Goal: Obtain resource: Download file/media

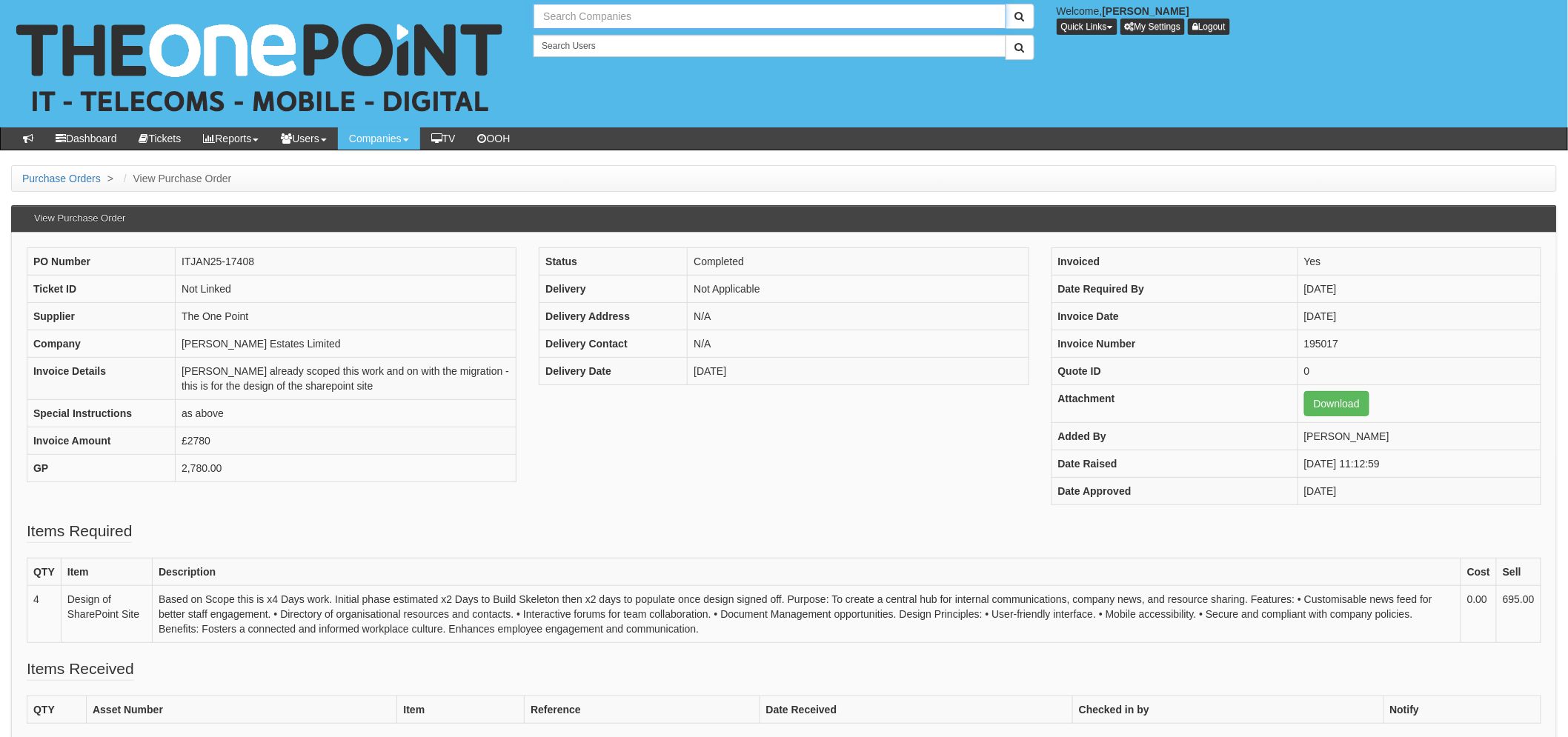
click at [601, 15] on input "text" at bounding box center [769, 16] width 472 height 25
type input "Search Companies"
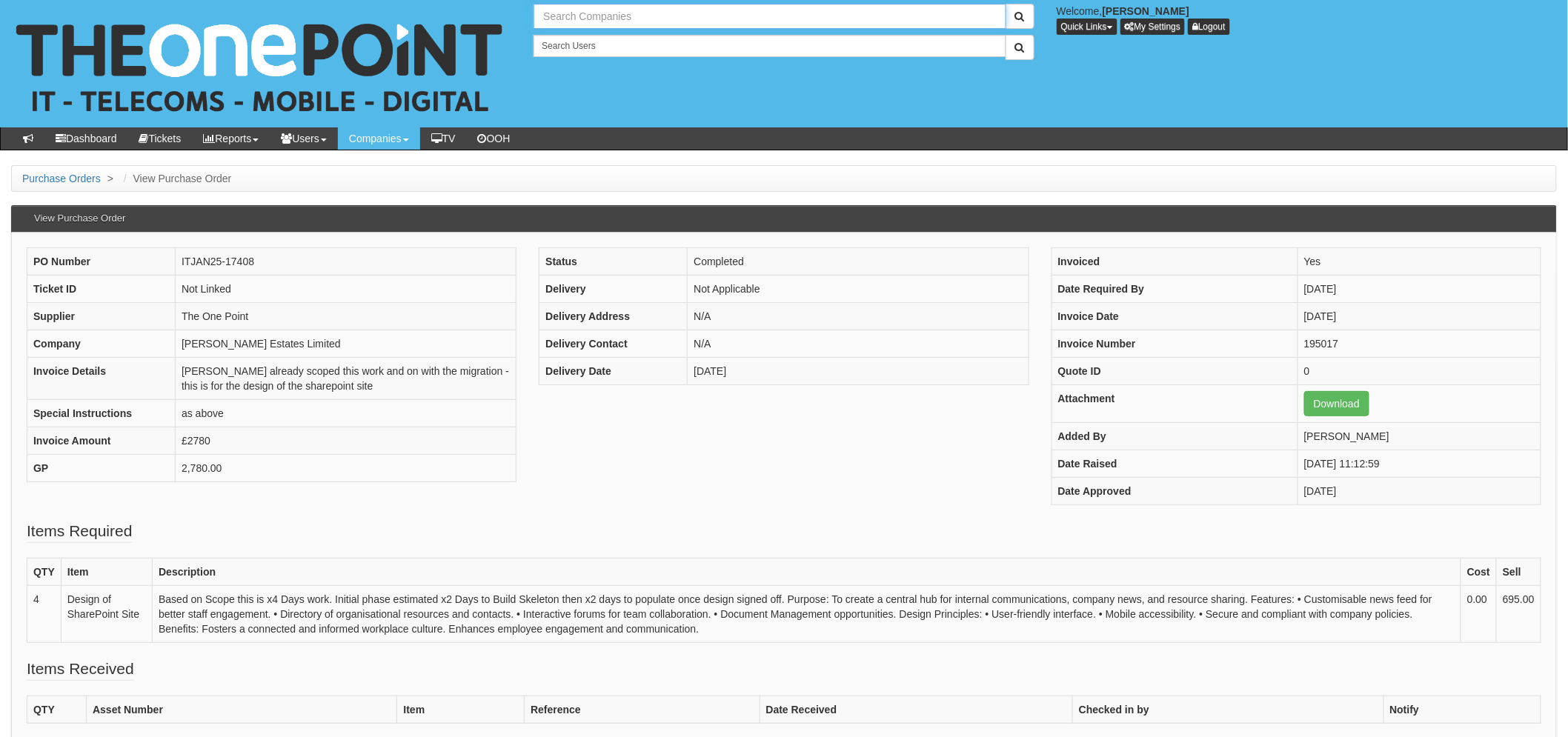
click at [578, 12] on input "text" at bounding box center [769, 16] width 472 height 25
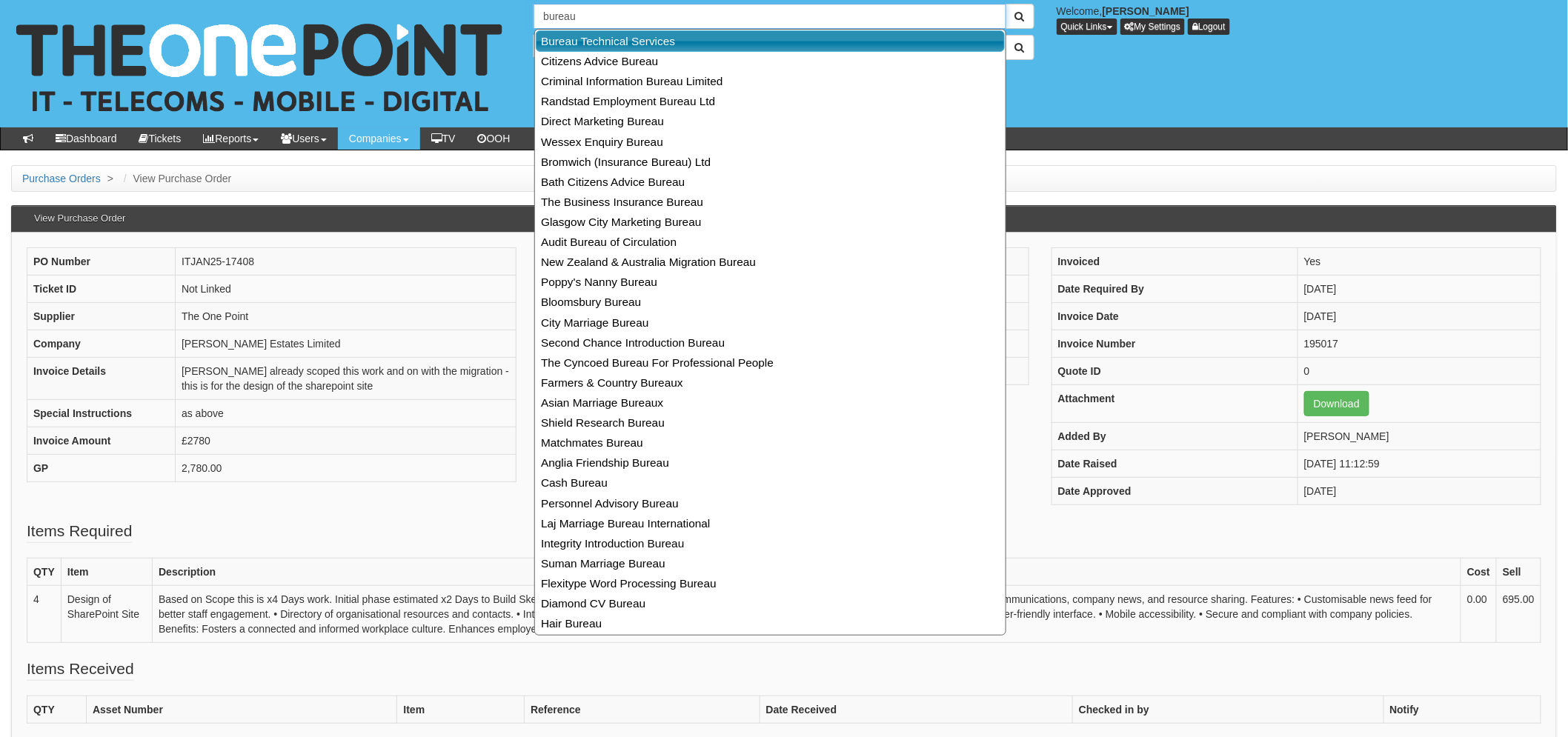
click at [619, 41] on link "Bureau Technical Services" at bounding box center [770, 41] width 469 height 22
type input "Bureau Technical Services"
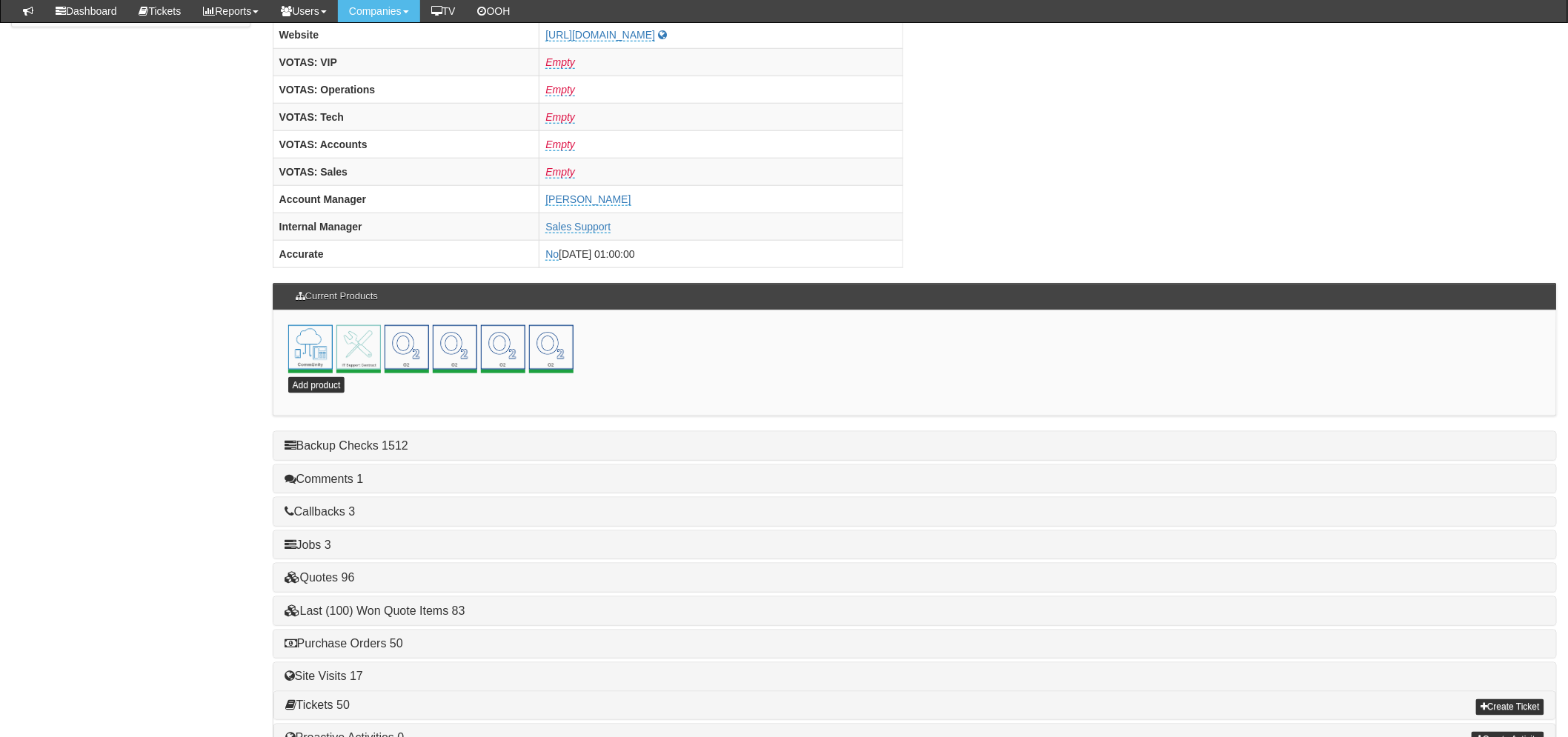
scroll to position [620, 0]
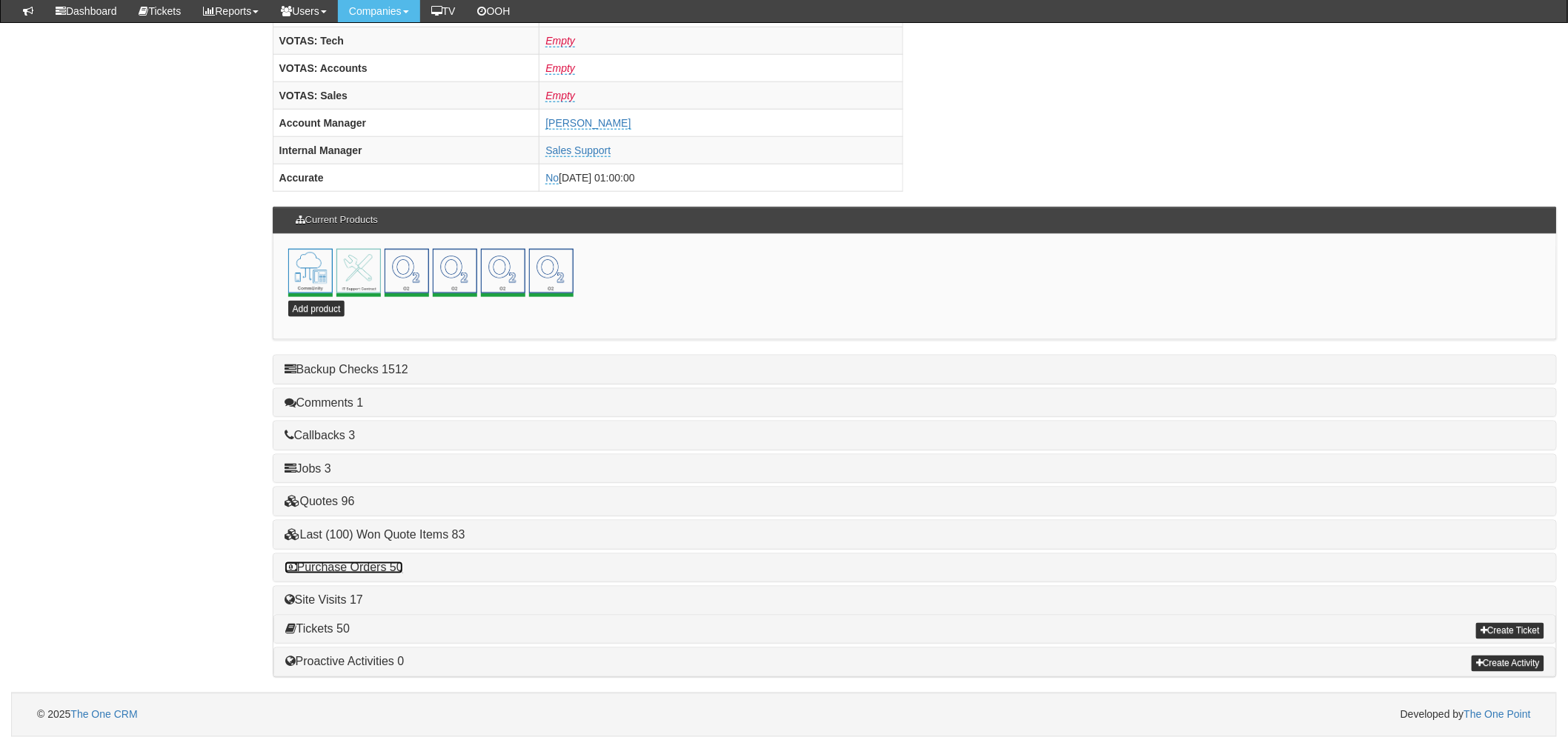
click at [380, 572] on link "Purchase Orders 50" at bounding box center [344, 568] width 119 height 12
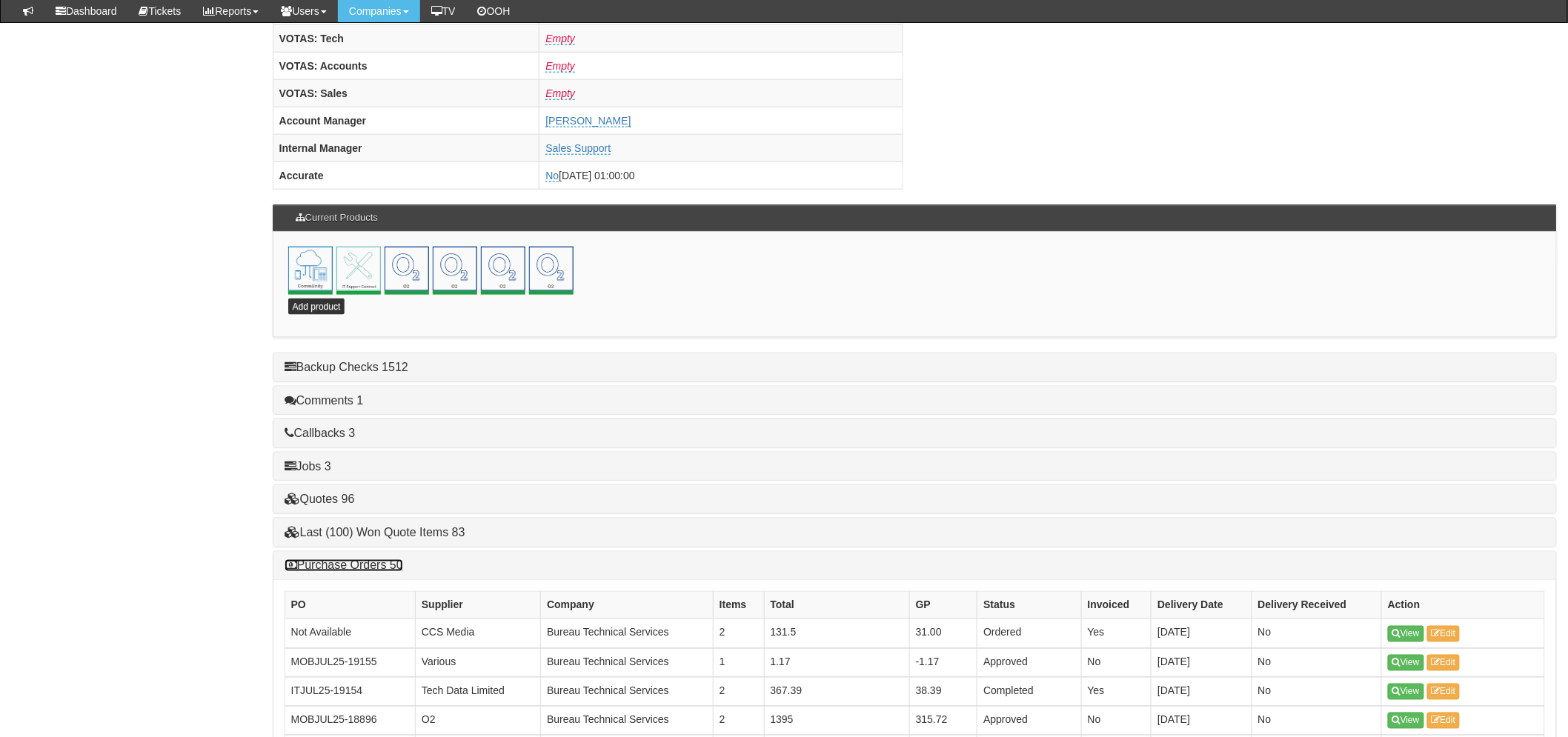
scroll to position [950, 0]
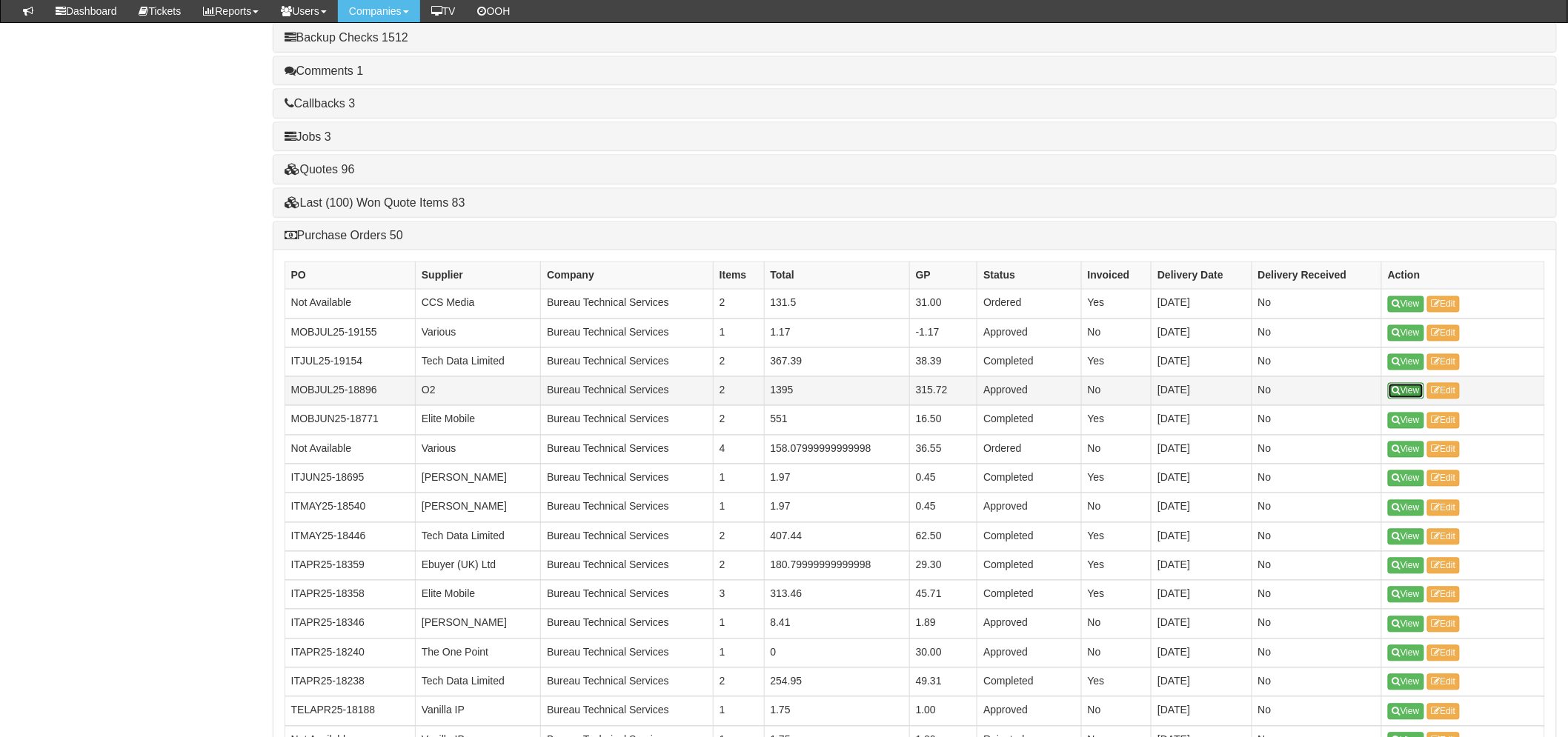
click at [1402, 393] on link "View" at bounding box center [1406, 391] width 37 height 16
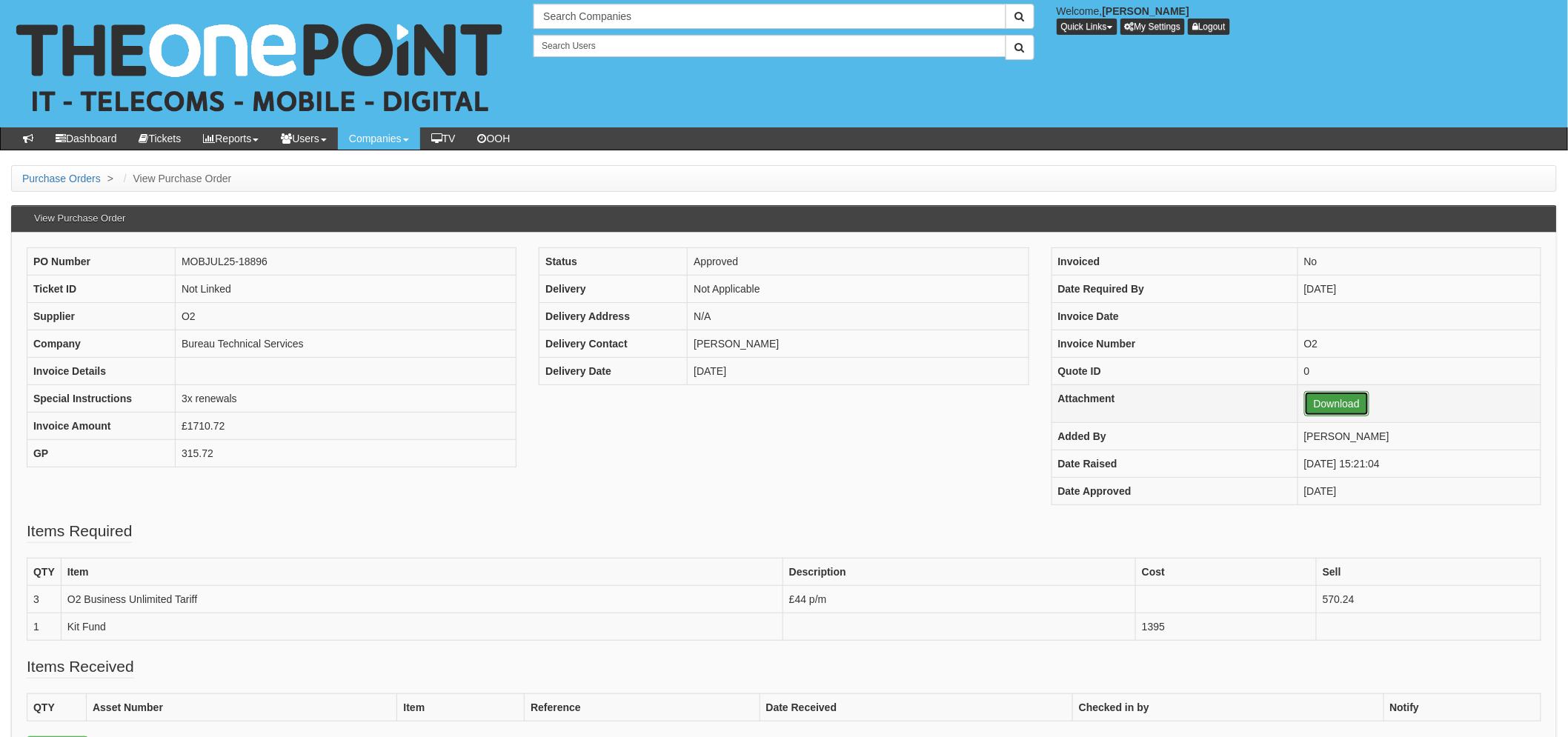
click at [1334, 402] on link "Download" at bounding box center [1336, 404] width 65 height 25
click at [1315, 409] on link "Download" at bounding box center [1336, 404] width 65 height 25
